Goal: Information Seeking & Learning: Learn about a topic

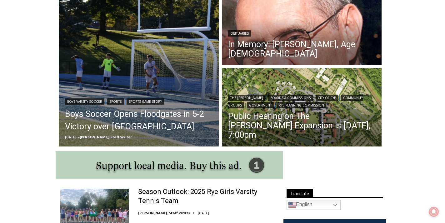
scroll to position [188, 0]
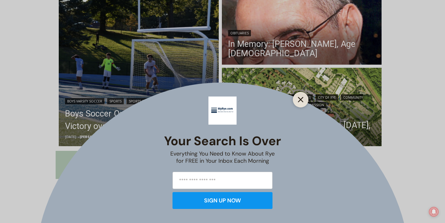
click at [304, 101] on button "Close" at bounding box center [301, 99] width 9 height 9
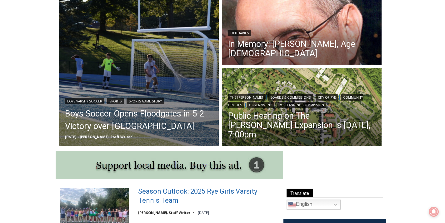
click at [165, 196] on link "Season Outlook: 2025 Rye Girls Varsity Tennis Team" at bounding box center [206, 196] width 137 height 18
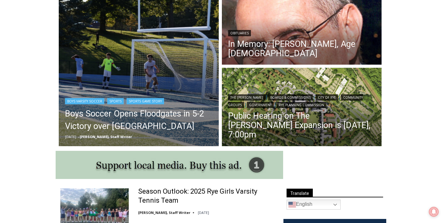
click at [120, 92] on header "Boys Varsity Soccer | Sports | Sports Game Story Boys Soccer Opens Floodgates i…" at bounding box center [139, 118] width 160 height 57
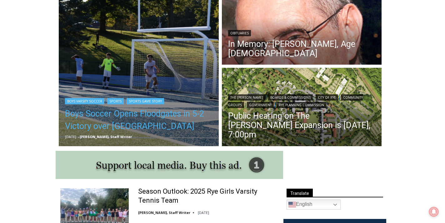
click at [116, 114] on link "Boys Soccer Opens Floodgates in 5-2 Victory over [GEOGRAPHIC_DATA]" at bounding box center [139, 120] width 148 height 25
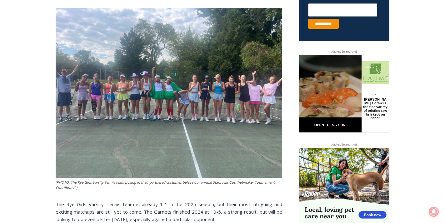
scroll to position [269, 0]
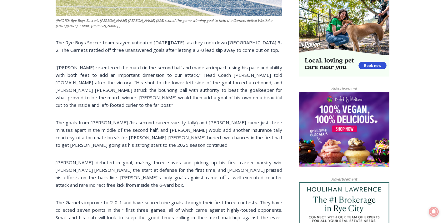
scroll to position [420, 0]
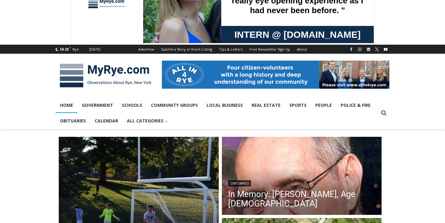
scroll to position [34, 0]
